Goal: Check status

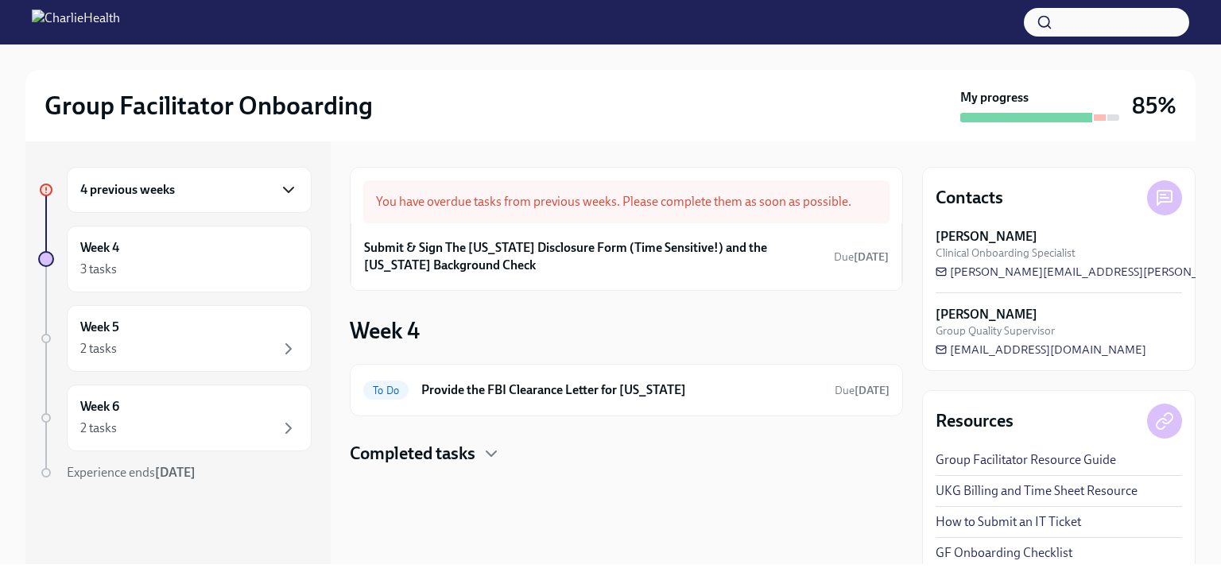
click at [283, 188] on icon "button" at bounding box center [288, 189] width 19 height 19
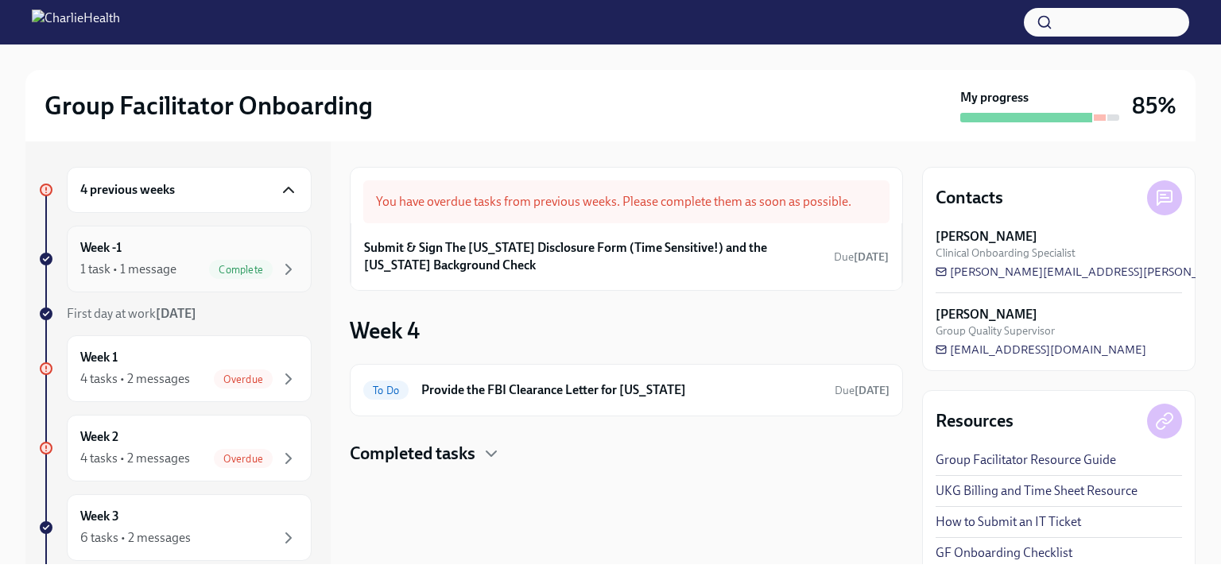
click at [175, 260] on div "1 task • 1 message Complete" at bounding box center [189, 269] width 218 height 19
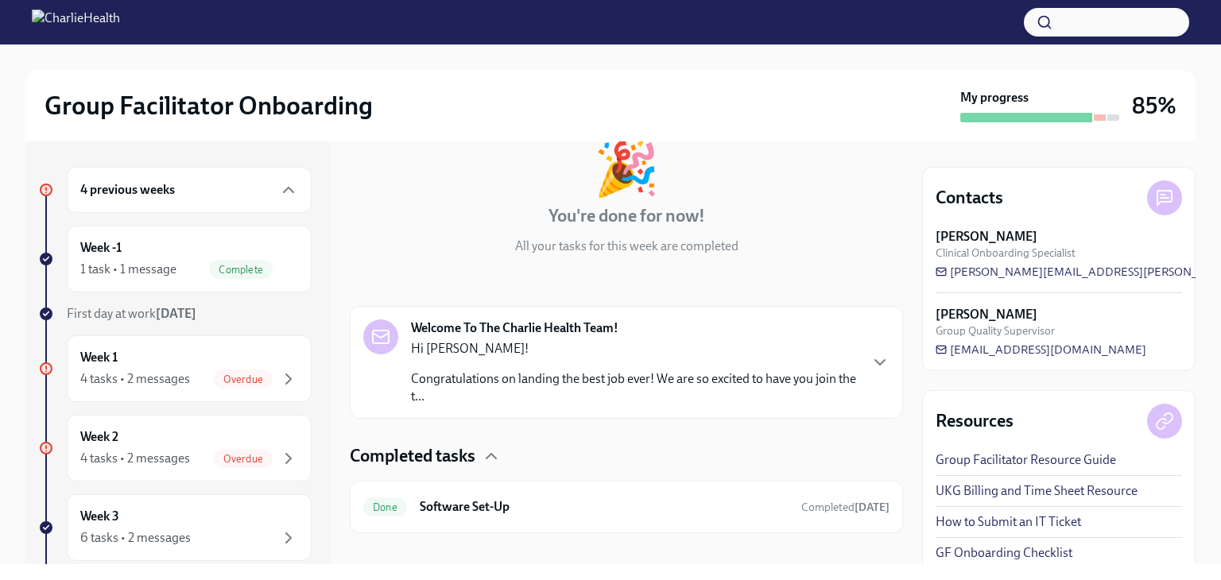
scroll to position [117, 0]
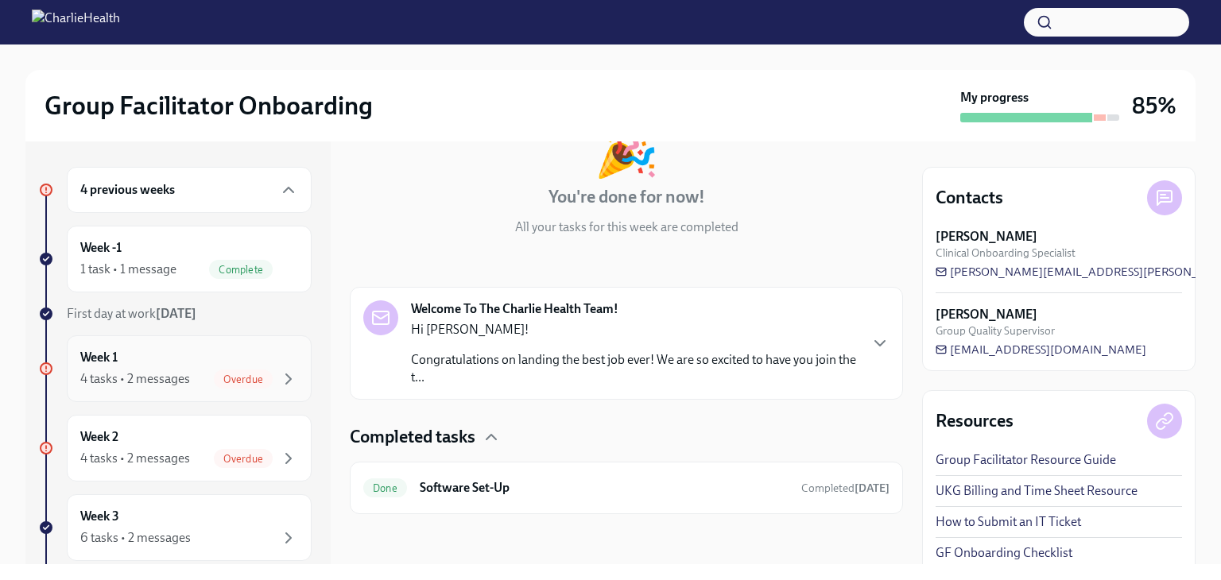
click at [223, 370] on div "Overdue" at bounding box center [243, 379] width 59 height 19
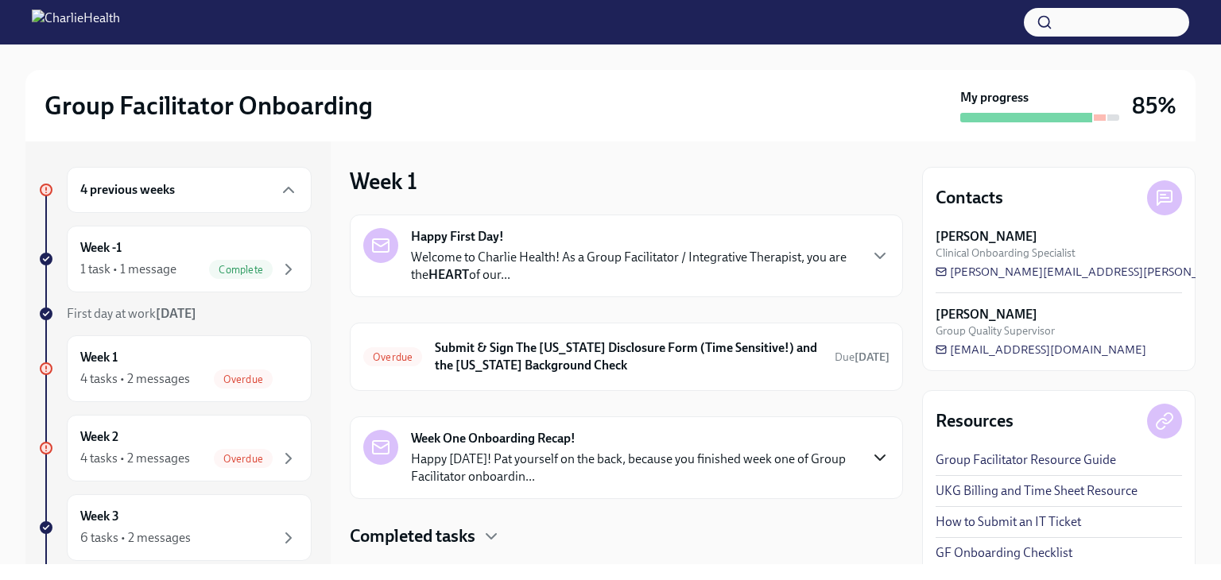
click at [871, 460] on icon "button" at bounding box center [880, 457] width 19 height 19
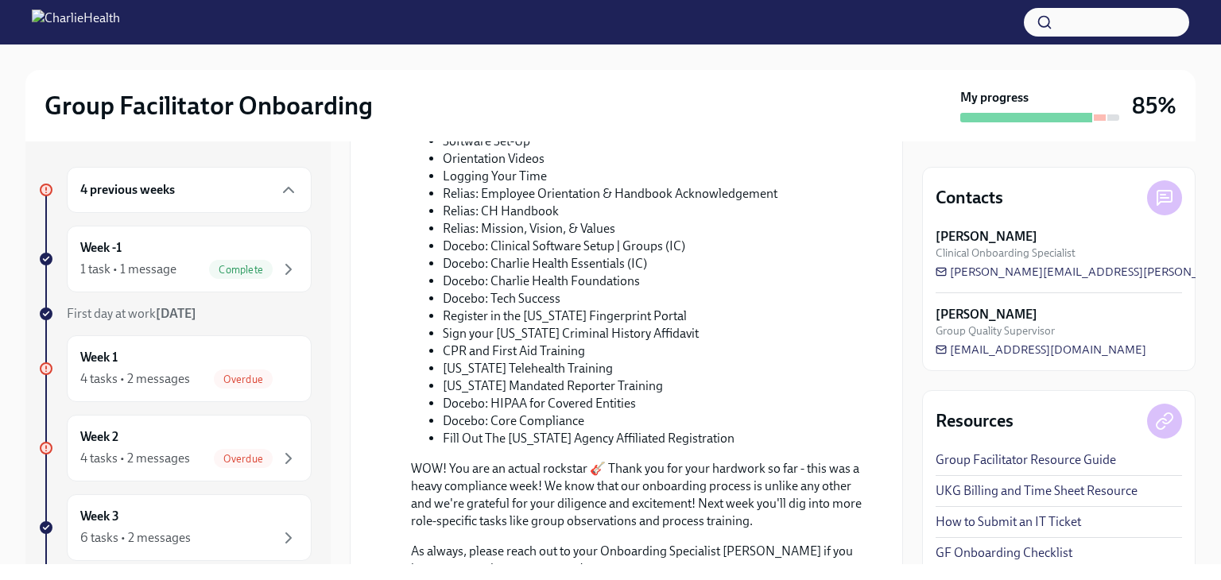
scroll to position [849, 0]
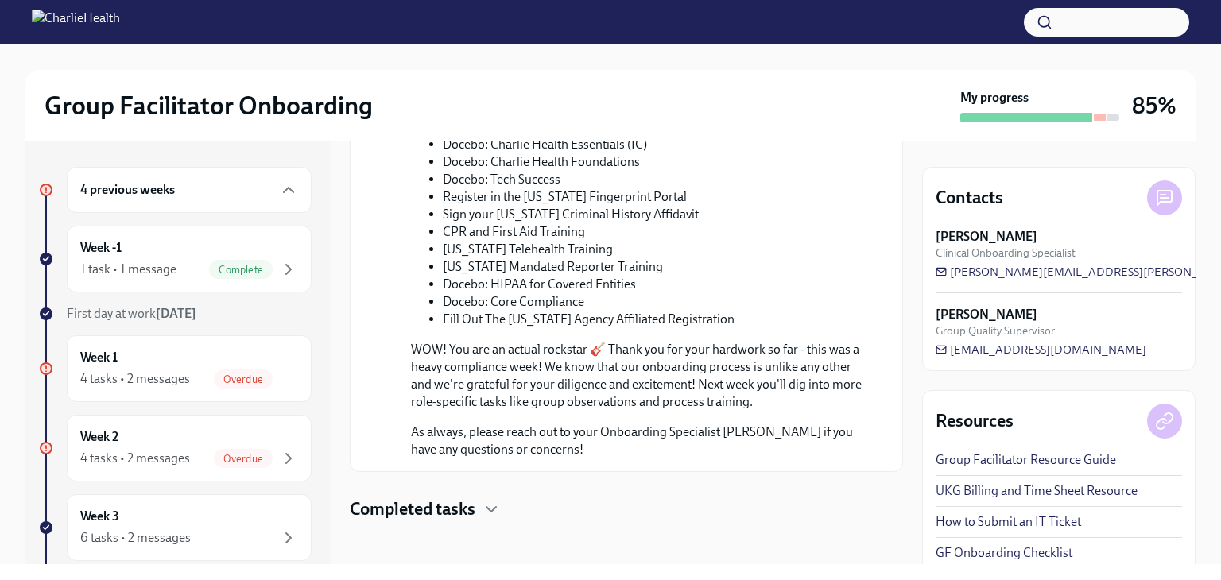
click at [479, 503] on div "Completed tasks" at bounding box center [626, 510] width 553 height 24
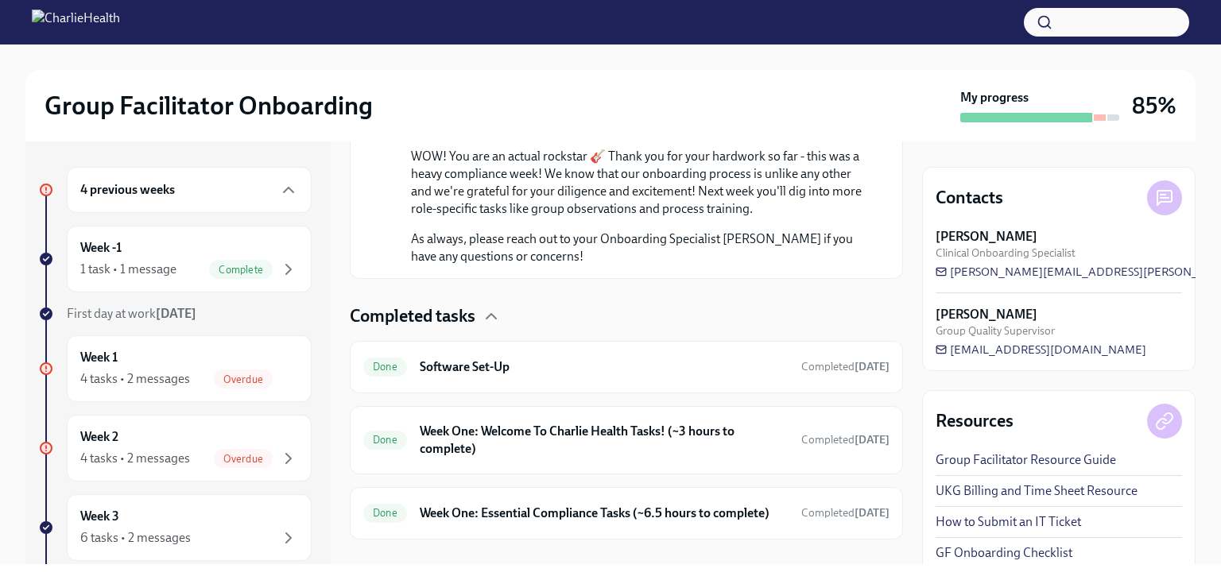
scroll to position [1075, 0]
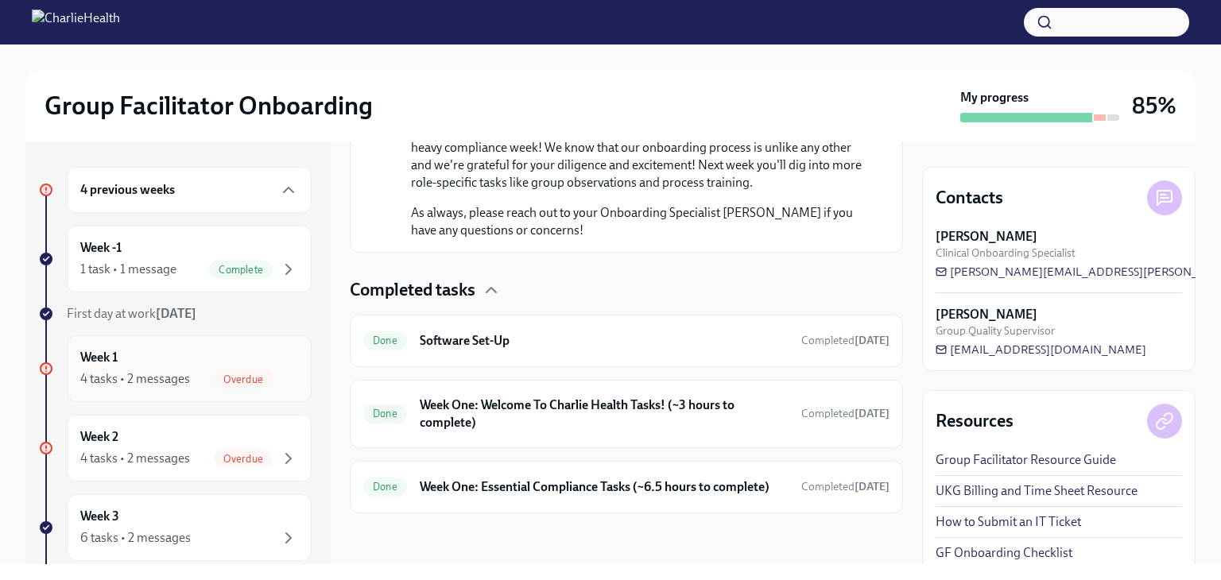
click at [275, 388] on div "Week 1 4 tasks • 2 messages Overdue" at bounding box center [189, 369] width 245 height 67
click at [279, 463] on icon "button" at bounding box center [288, 458] width 19 height 19
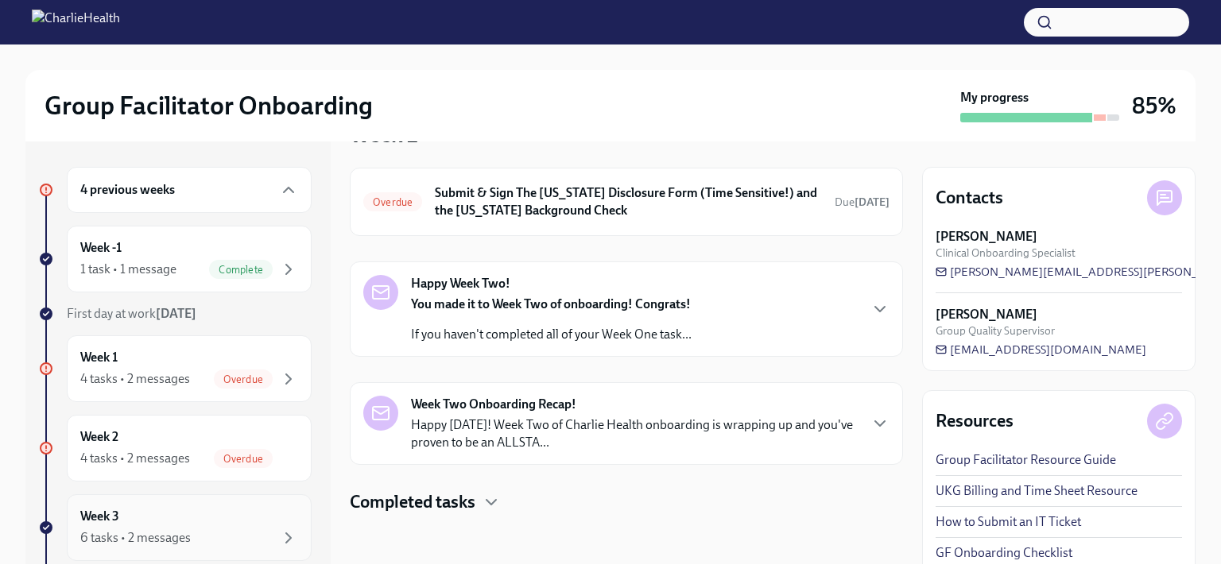
click at [255, 525] on div "Week 3 6 tasks • 2 messages" at bounding box center [189, 528] width 218 height 40
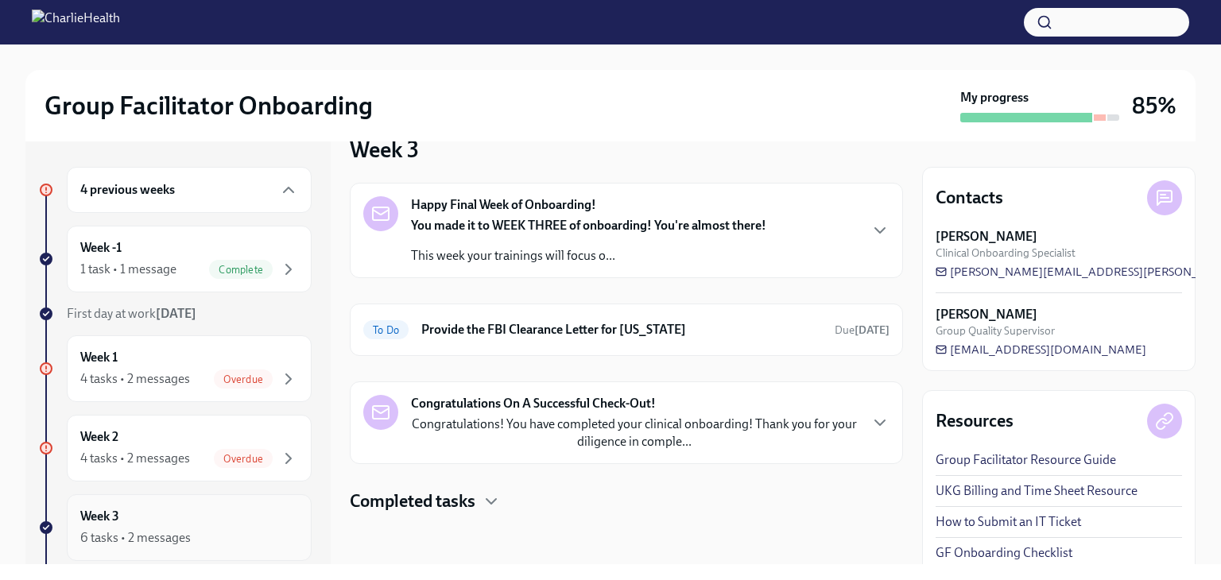
scroll to position [31, 0]
click at [662, 426] on p "Congratulations! You have completed your clinical onboarding! Thank you for you…" at bounding box center [634, 434] width 447 height 35
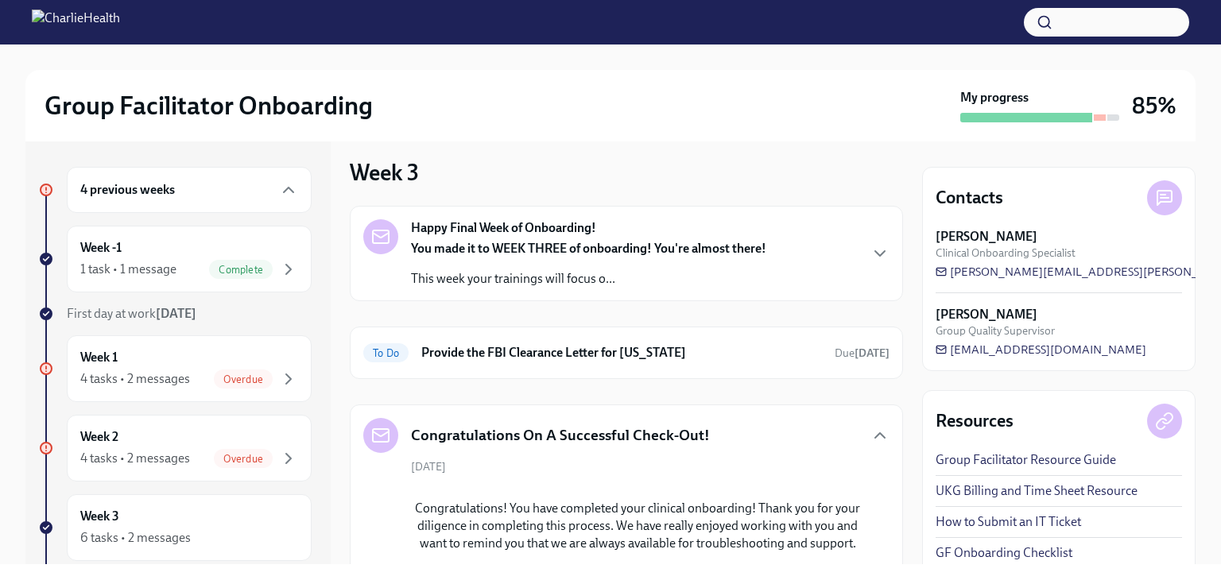
scroll to position [6, 0]
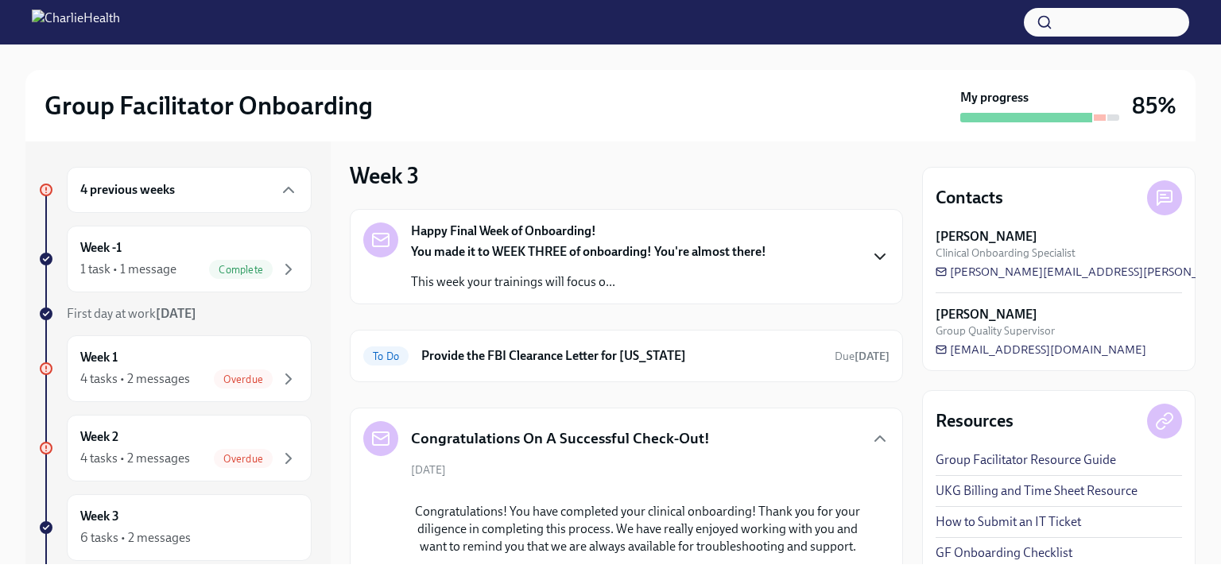
click at [871, 250] on icon "button" at bounding box center [880, 256] width 19 height 19
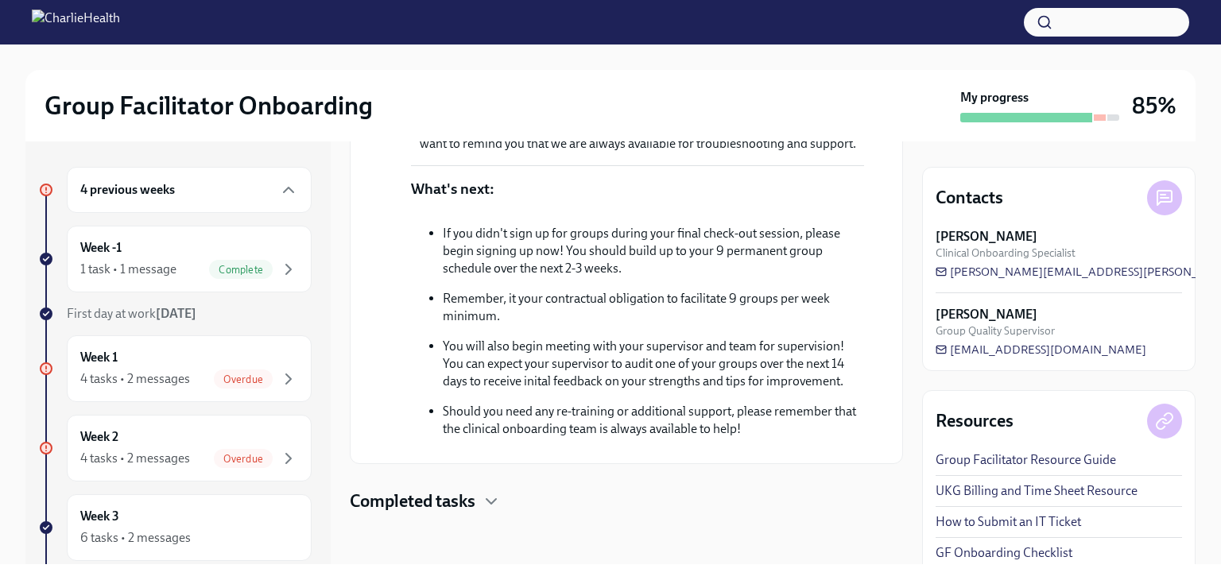
scroll to position [1234, 0]
